Goal: Transaction & Acquisition: Book appointment/travel/reservation

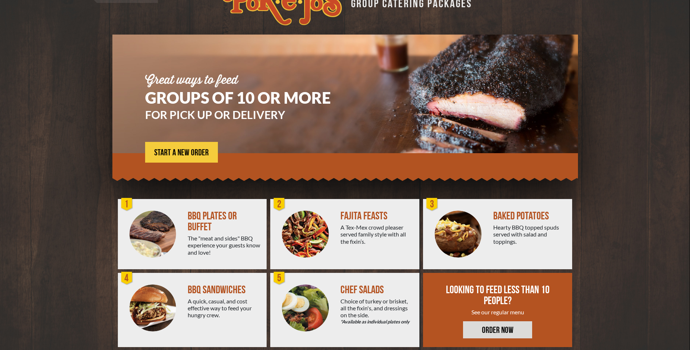
scroll to position [33, 0]
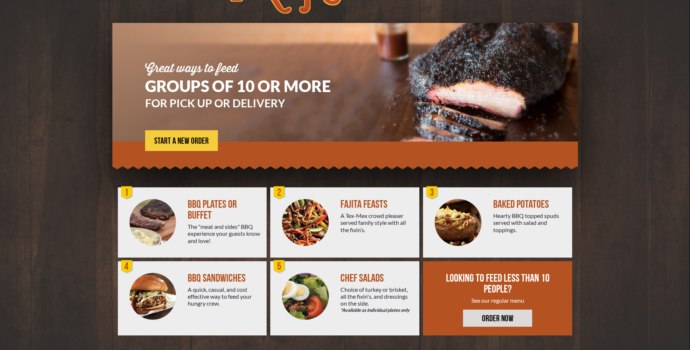
click at [197, 151] on div at bounding box center [344, 153] width 465 height 24
click at [195, 146] on link "START A NEW ORDER" at bounding box center [181, 140] width 73 height 21
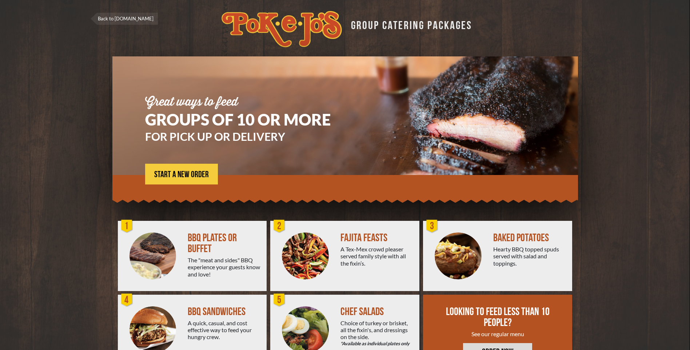
scroll to position [33, 0]
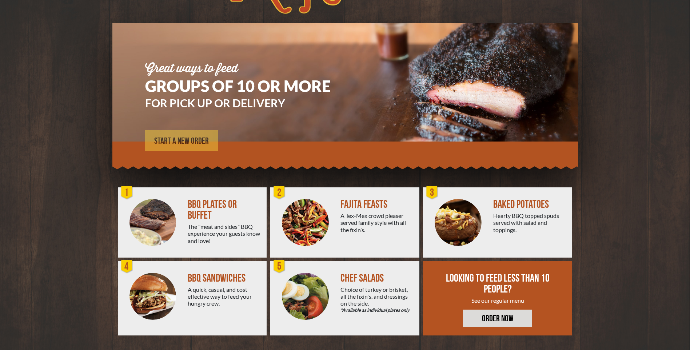
click at [191, 139] on span "START A NEW ORDER" at bounding box center [181, 141] width 55 height 9
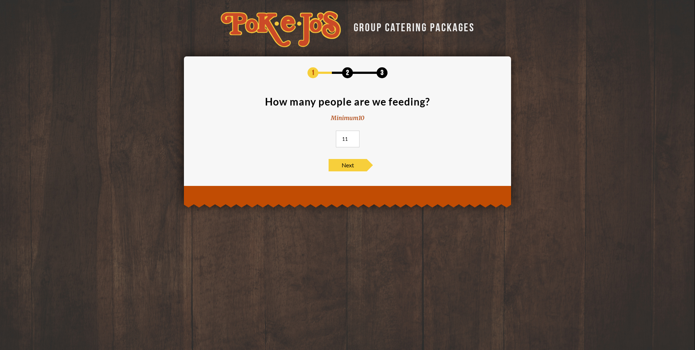
click at [353, 137] on input "11" at bounding box center [348, 138] width 24 height 17
click at [353, 137] on input "12" at bounding box center [348, 138] width 24 height 17
type input "11"
click at [352, 140] on input "11" at bounding box center [348, 138] width 24 height 17
click at [349, 167] on span "Next" at bounding box center [348, 165] width 38 height 12
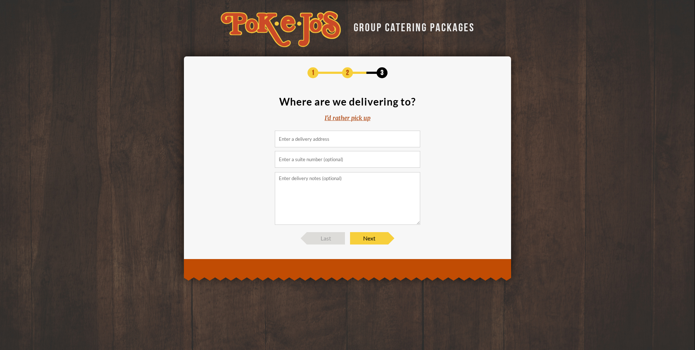
click at [324, 141] on input at bounding box center [347, 138] width 145 height 17
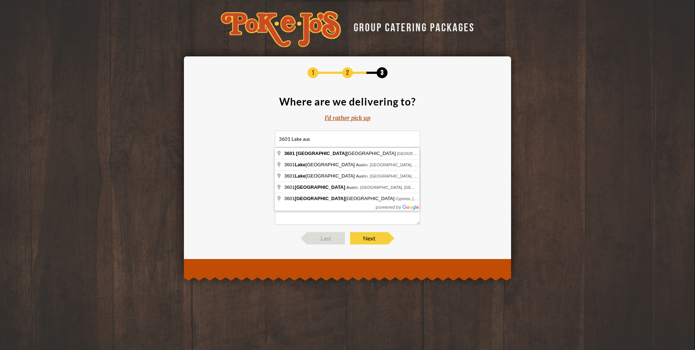
type input "3601 Lake Austin Boulevard, Austin, TX, USA"
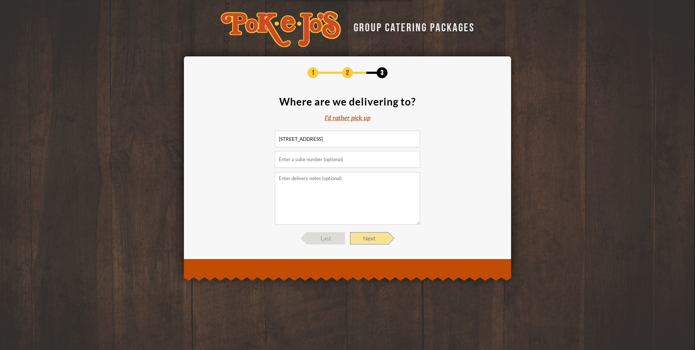
click at [361, 237] on span "Next" at bounding box center [369, 238] width 38 height 12
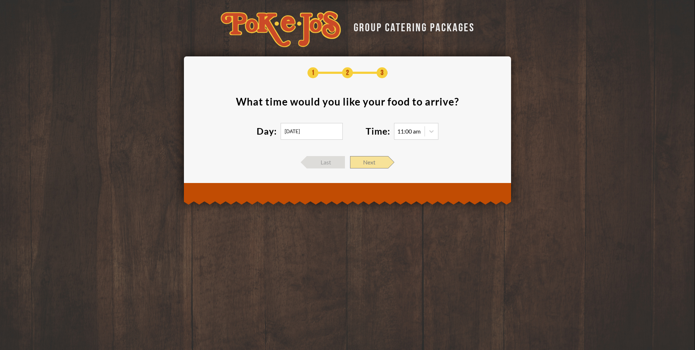
click at [368, 166] on span "Next" at bounding box center [369, 162] width 38 height 12
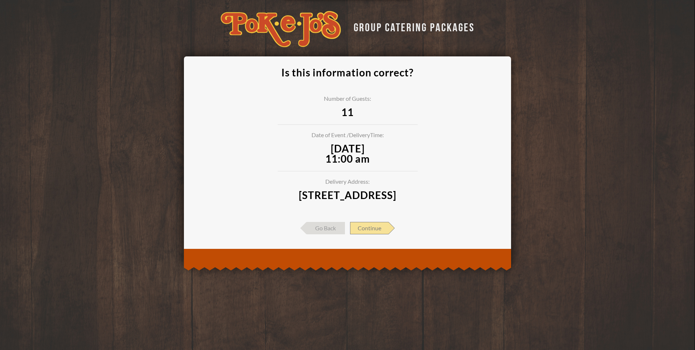
click at [372, 234] on span "Continue" at bounding box center [369, 228] width 39 height 12
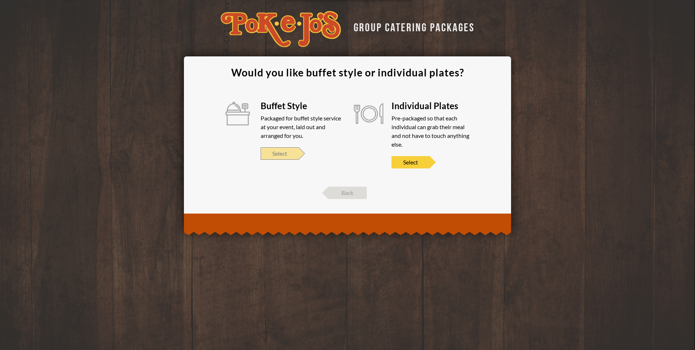
click at [271, 148] on span "Select" at bounding box center [280, 153] width 38 height 12
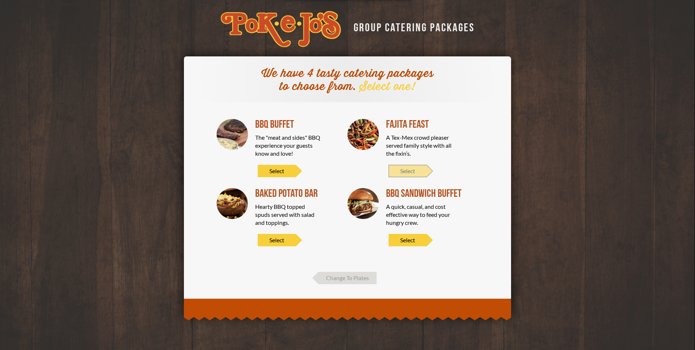
click at [410, 172] on span "Select" at bounding box center [408, 171] width 38 height 12
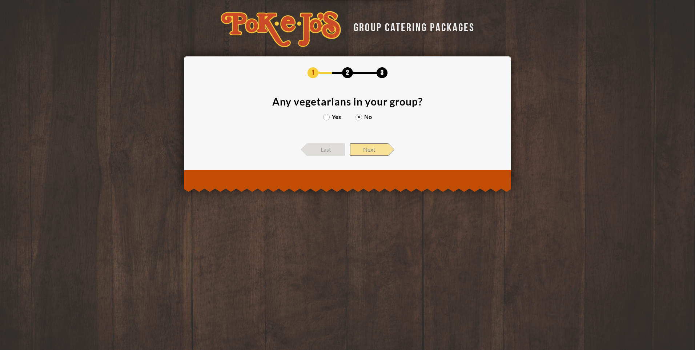
click at [373, 144] on span "Next" at bounding box center [369, 149] width 38 height 12
